Goal: Information Seeking & Learning: Learn about a topic

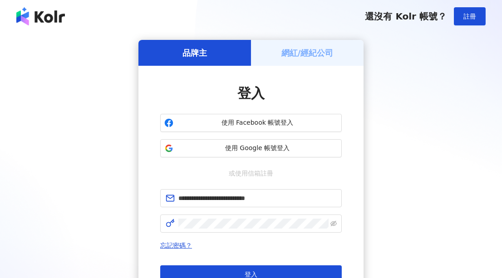
click at [218, 273] on button "登入" at bounding box center [251, 275] width 182 height 18
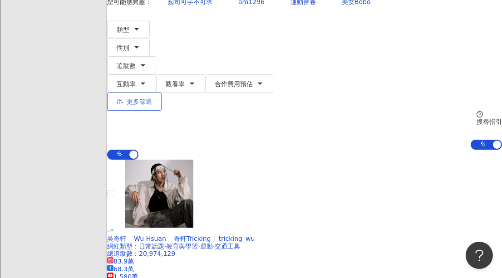
scroll to position [165, 0]
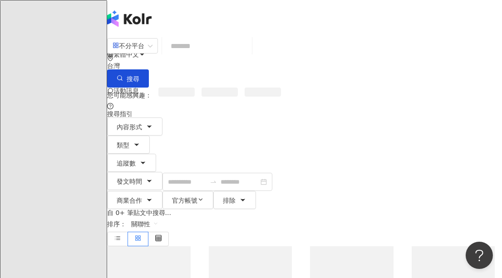
click at [207, 53] on input "search" at bounding box center [207, 46] width 83 height 20
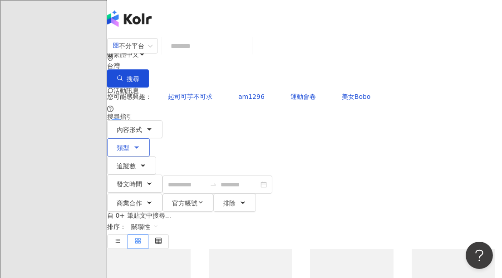
click at [150, 139] on button "類型" at bounding box center [128, 148] width 43 height 18
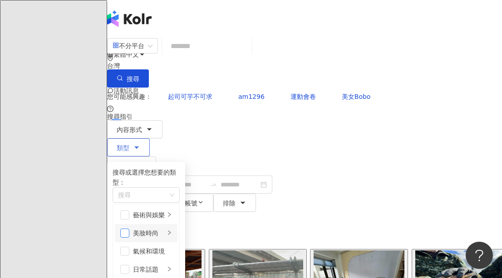
click at [129, 229] on span "button" at bounding box center [124, 233] width 9 height 9
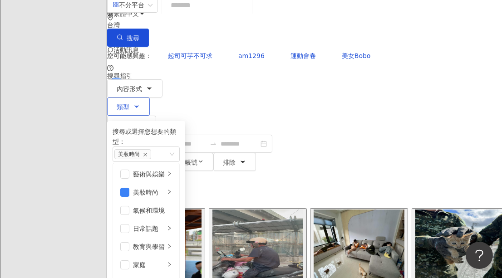
scroll to position [82, 0]
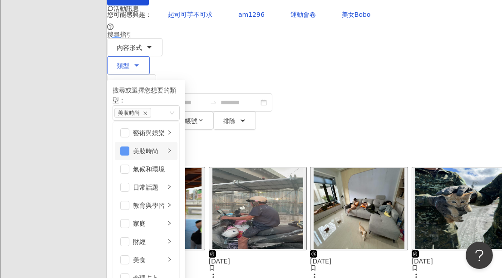
click at [129, 147] on span "button" at bounding box center [124, 151] width 9 height 9
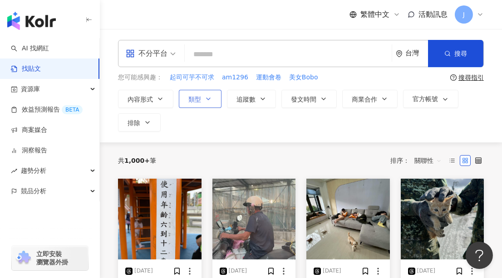
click at [202, 93] on button "類型" at bounding box center [200, 99] width 43 height 18
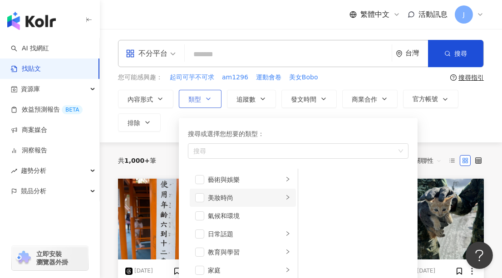
click at [205, 198] on li "美妝時尚" at bounding box center [243, 198] width 106 height 18
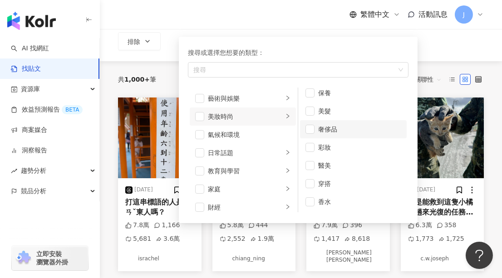
scroll to position [82, 0]
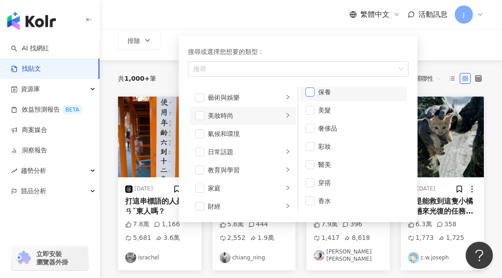
click at [308, 92] on span "button" at bounding box center [310, 92] width 9 height 9
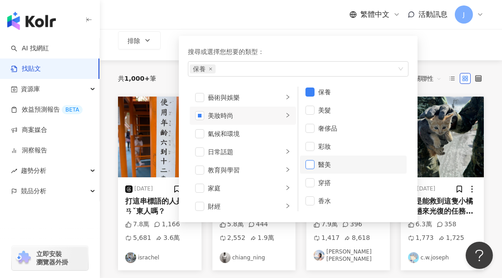
click at [313, 162] on span "button" at bounding box center [310, 164] width 9 height 9
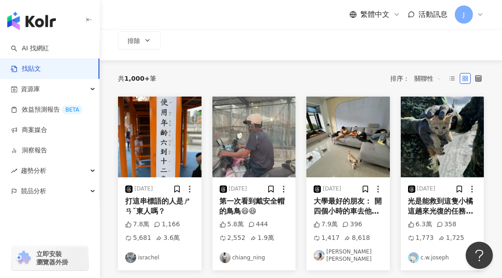
click at [429, 43] on div "內容形式 類型 搜尋或選擇您想要的類型： 保養 醫美 藝術與娛樂 美妝時尚 氣候和環境 日常話題 教育與學習 家庭 財經 美食 命理占卜 遊戲 法政社會 生活…" at bounding box center [301, 29] width 366 height 42
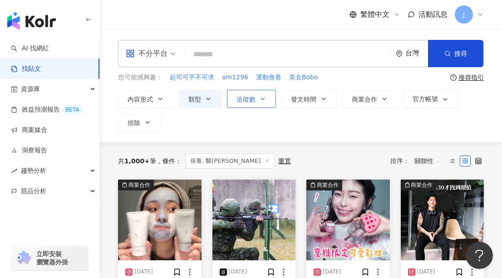
click at [263, 97] on icon "button" at bounding box center [262, 98] width 7 height 7
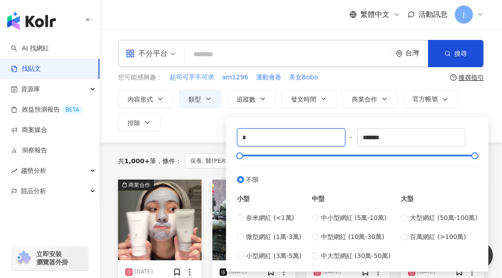
drag, startPoint x: 259, startPoint y: 133, endPoint x: 229, endPoint y: 133, distance: 30.0
click at [229, 133] on div "* - ******* 不限 小型 奈米網紅 (<1萬) 微型網紅 (1萬-3萬) 小型網紅 (3萬-5萬) 中型 中小型網紅 (5萬-10萬) 中型網紅 (…" at bounding box center [357, 195] width 263 height 154
type input "****"
click at [205, 135] on div "不分平台 台灣 搜尋 您可能感興趣： 起司可芋不可求 am1296 運動會卷 美女Bobo 搜尋指引 內容形式 類型 追蹤數 發文時間 商業合作 官方帳號 排…" at bounding box center [301, 86] width 402 height 114
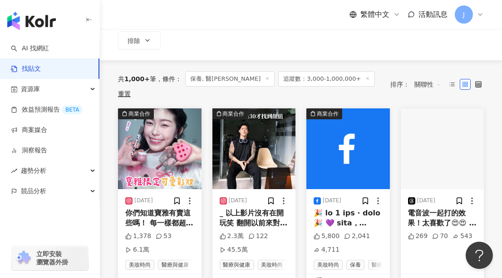
scroll to position [124, 0]
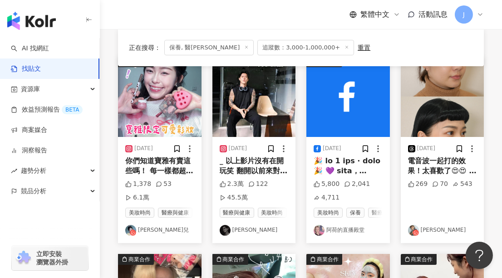
click at [430, 236] on link "[PERSON_NAME]" at bounding box center [442, 230] width 69 height 11
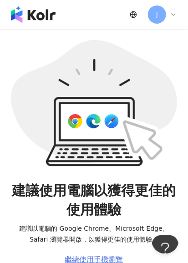
click at [98, 258] on div "繼續使用手機瀏覽" at bounding box center [94, 259] width 58 height 8
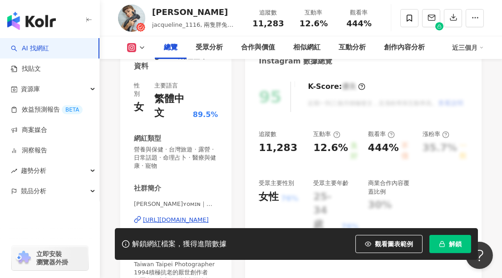
scroll to position [124, 0]
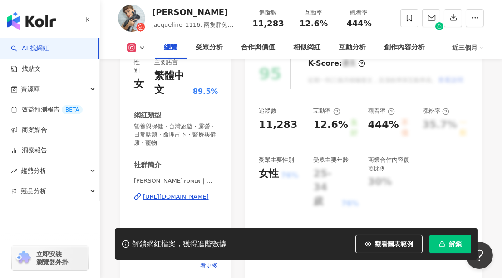
click at [164, 198] on div "[URL][DOMAIN_NAME]" at bounding box center [176, 197] width 66 height 8
